Goal: Navigation & Orientation: Find specific page/section

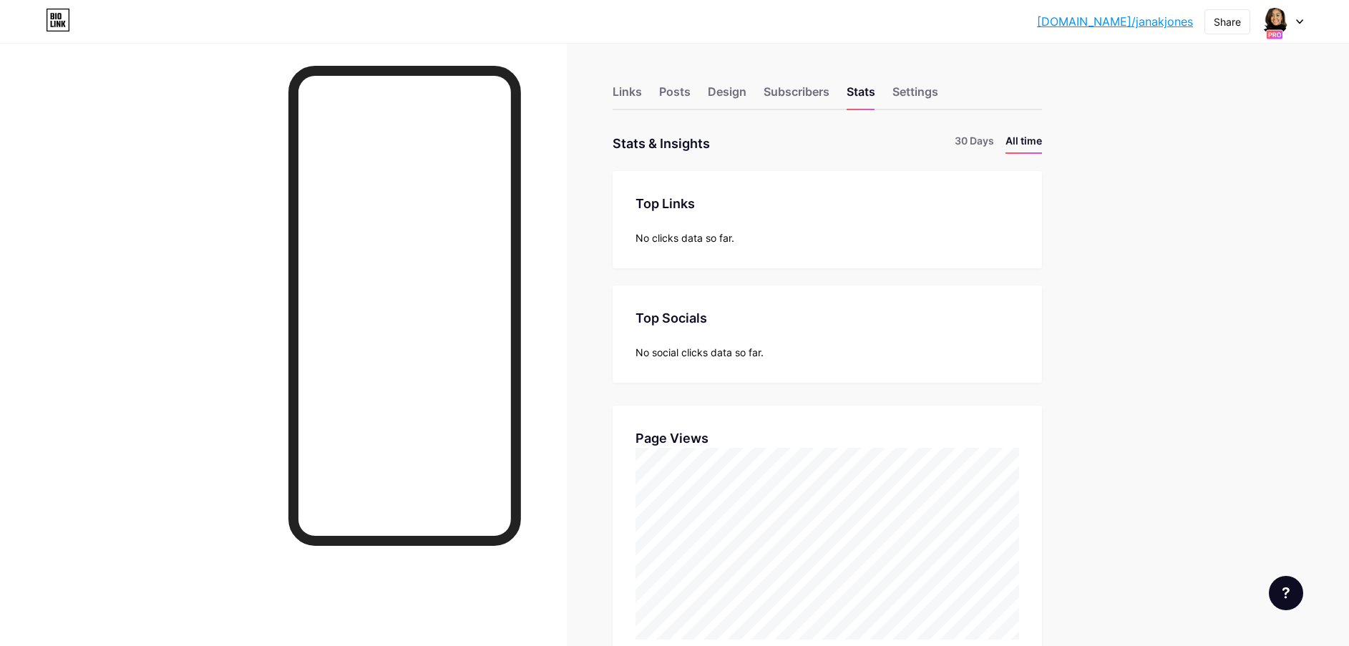
click at [1292, 21] on div at bounding box center [1283, 22] width 42 height 26
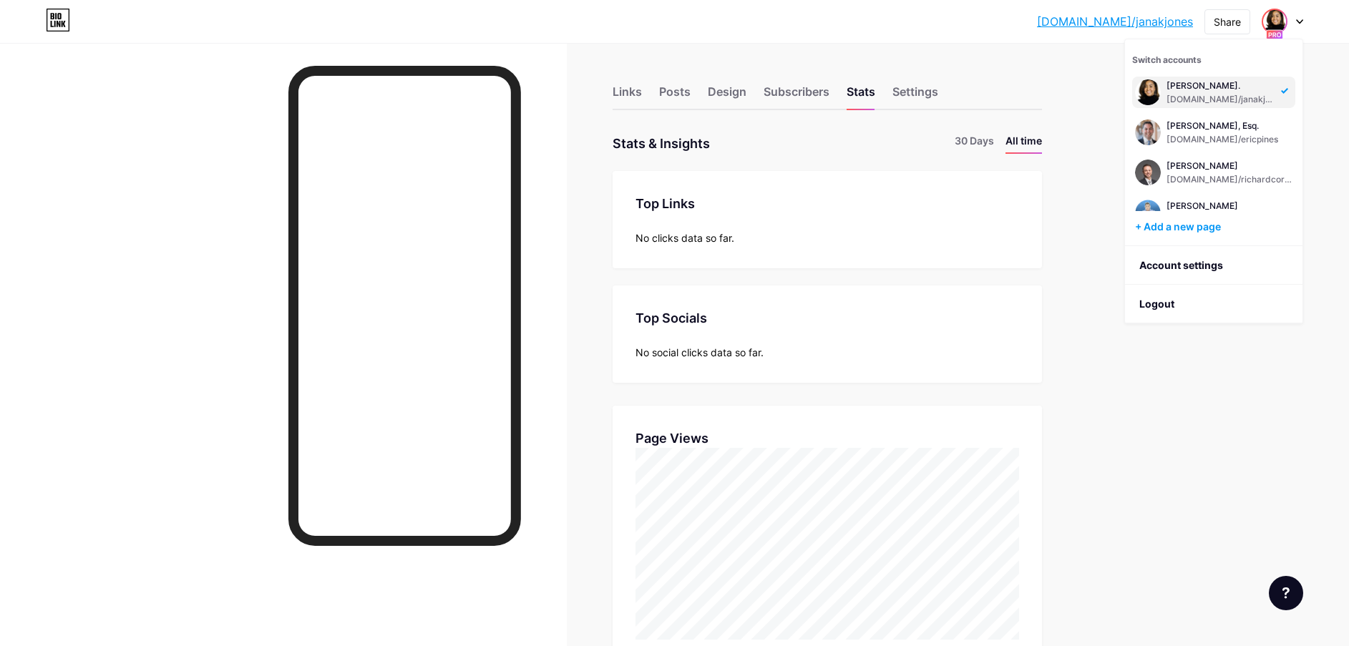
scroll to position [266, 0]
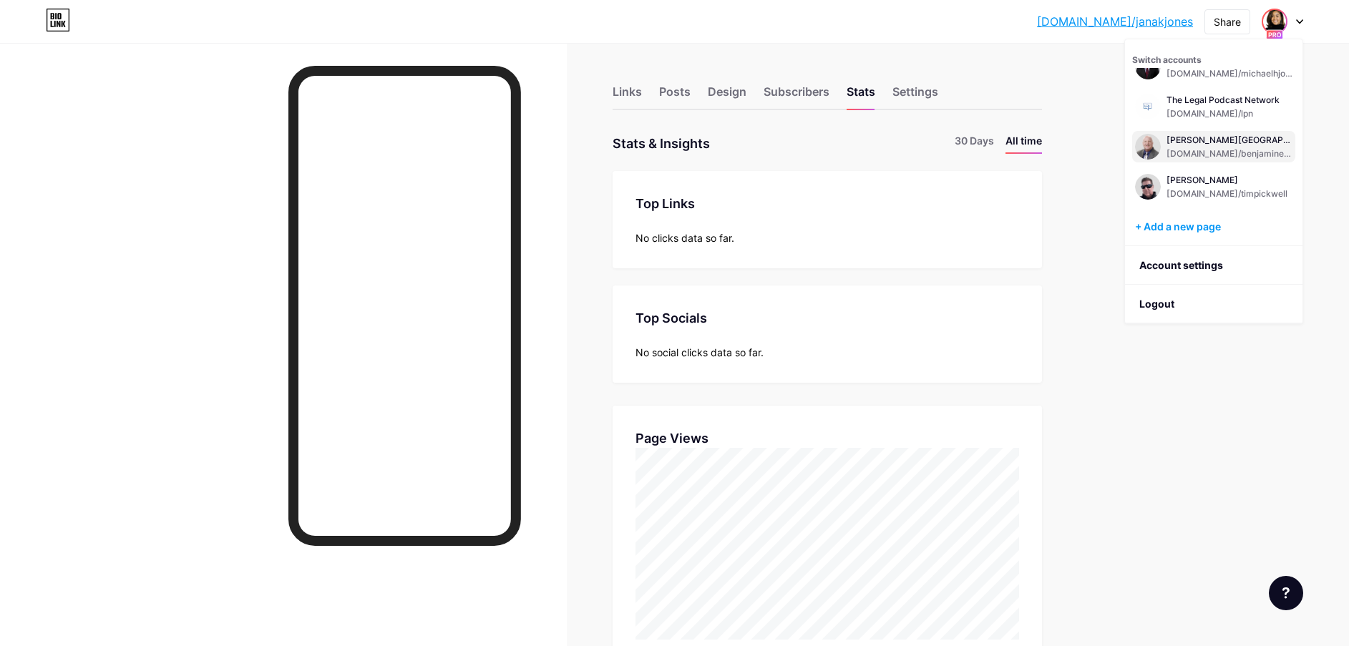
click at [1162, 156] on div "Benjamin L. England, Esq. bio.link/benjaminengland" at bounding box center [1213, 146] width 163 height 31
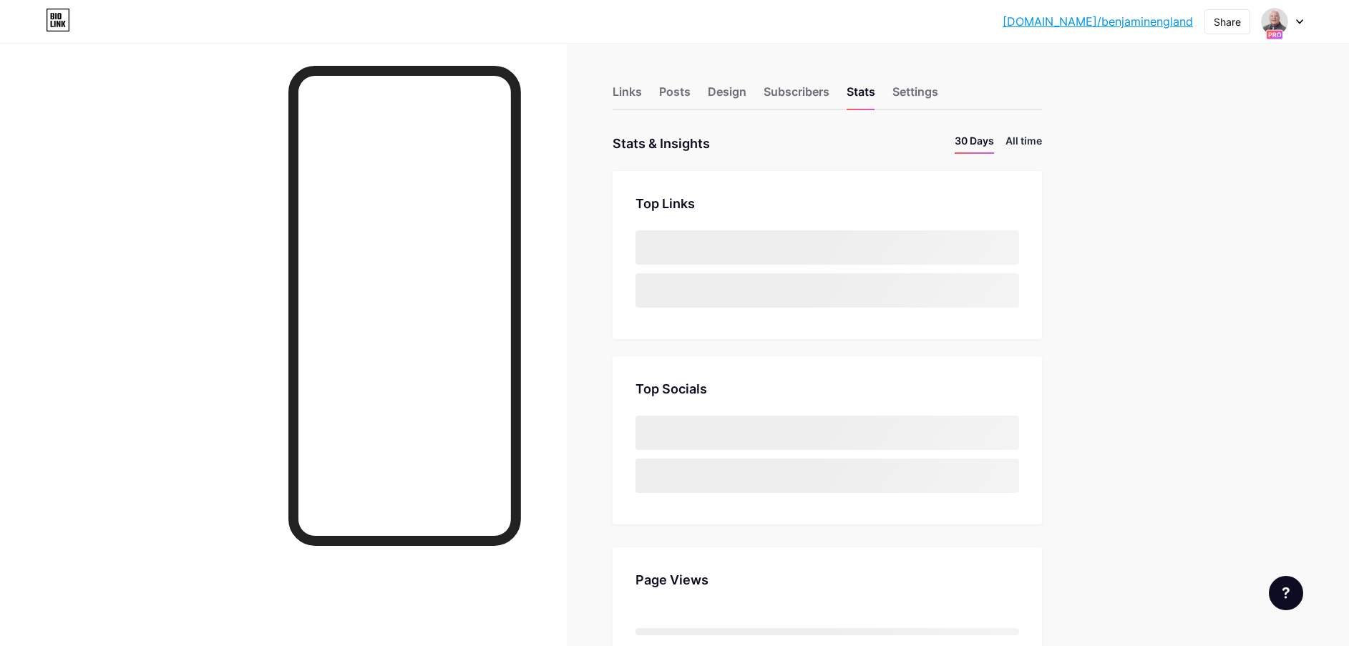
click at [1035, 135] on li "All time" at bounding box center [1024, 143] width 37 height 21
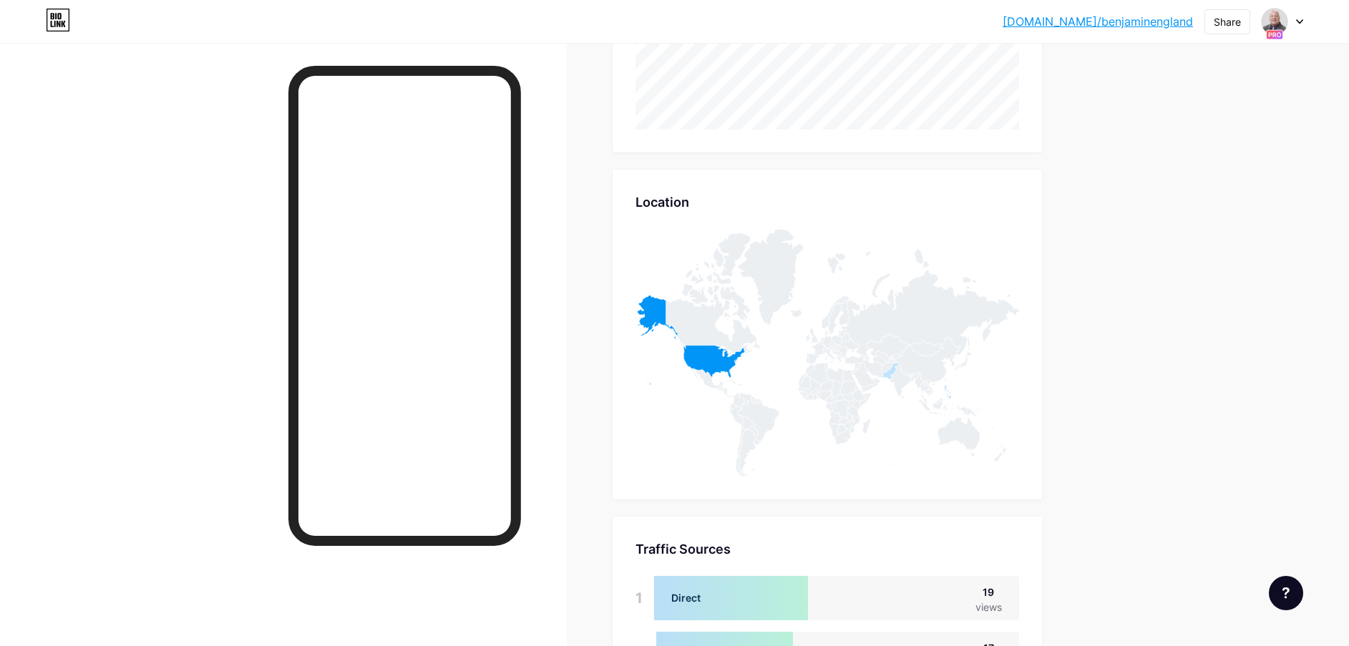
scroll to position [746, 0]
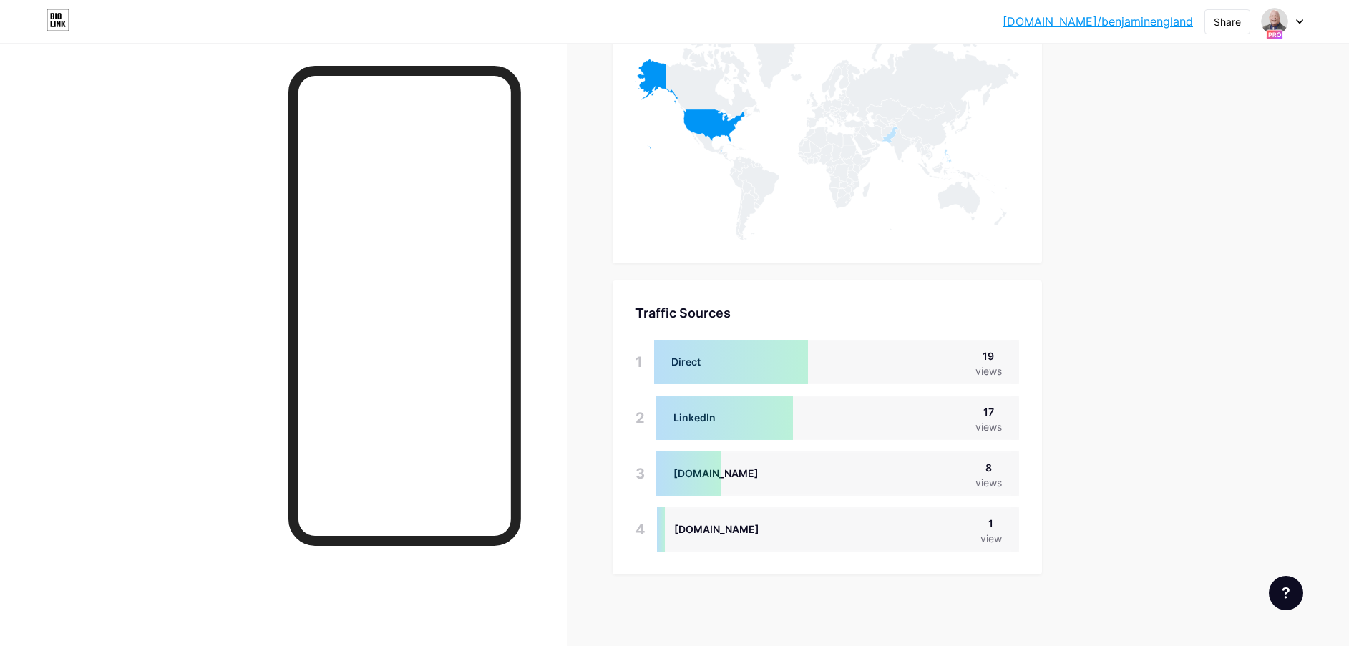
click at [1298, 11] on div at bounding box center [1283, 22] width 42 height 26
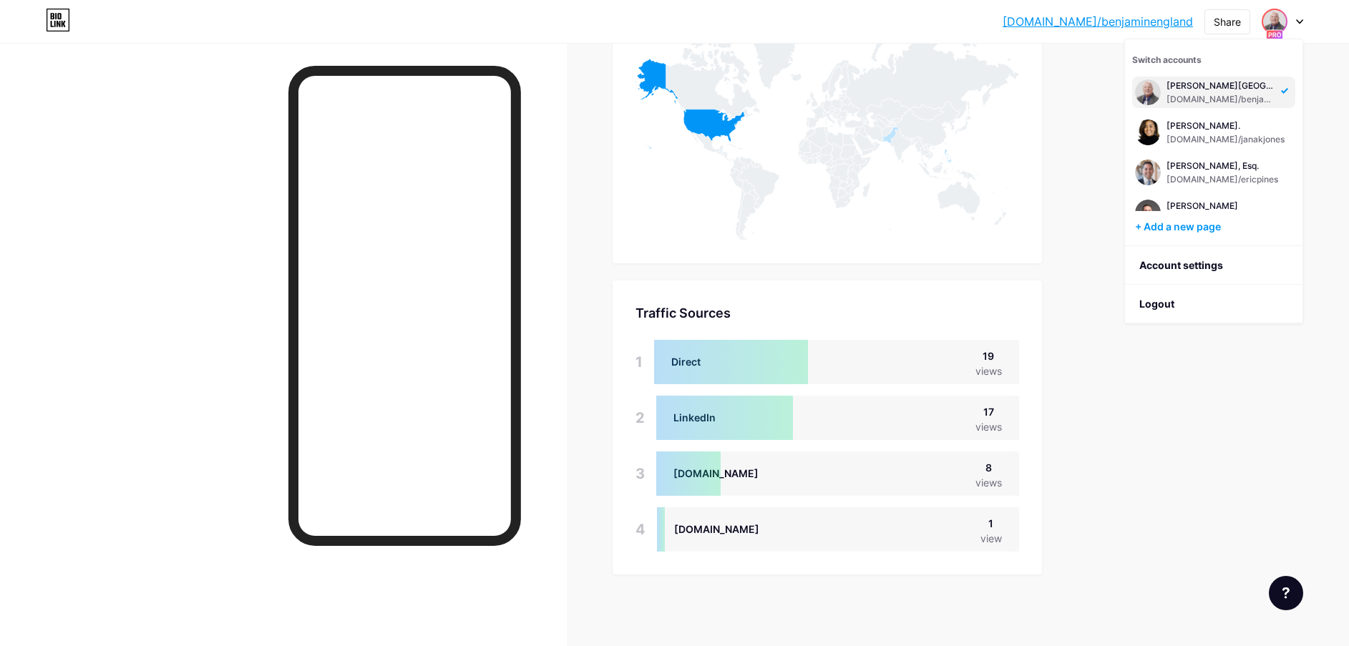
scroll to position [0, 0]
